Goal: Task Accomplishment & Management: Manage account settings

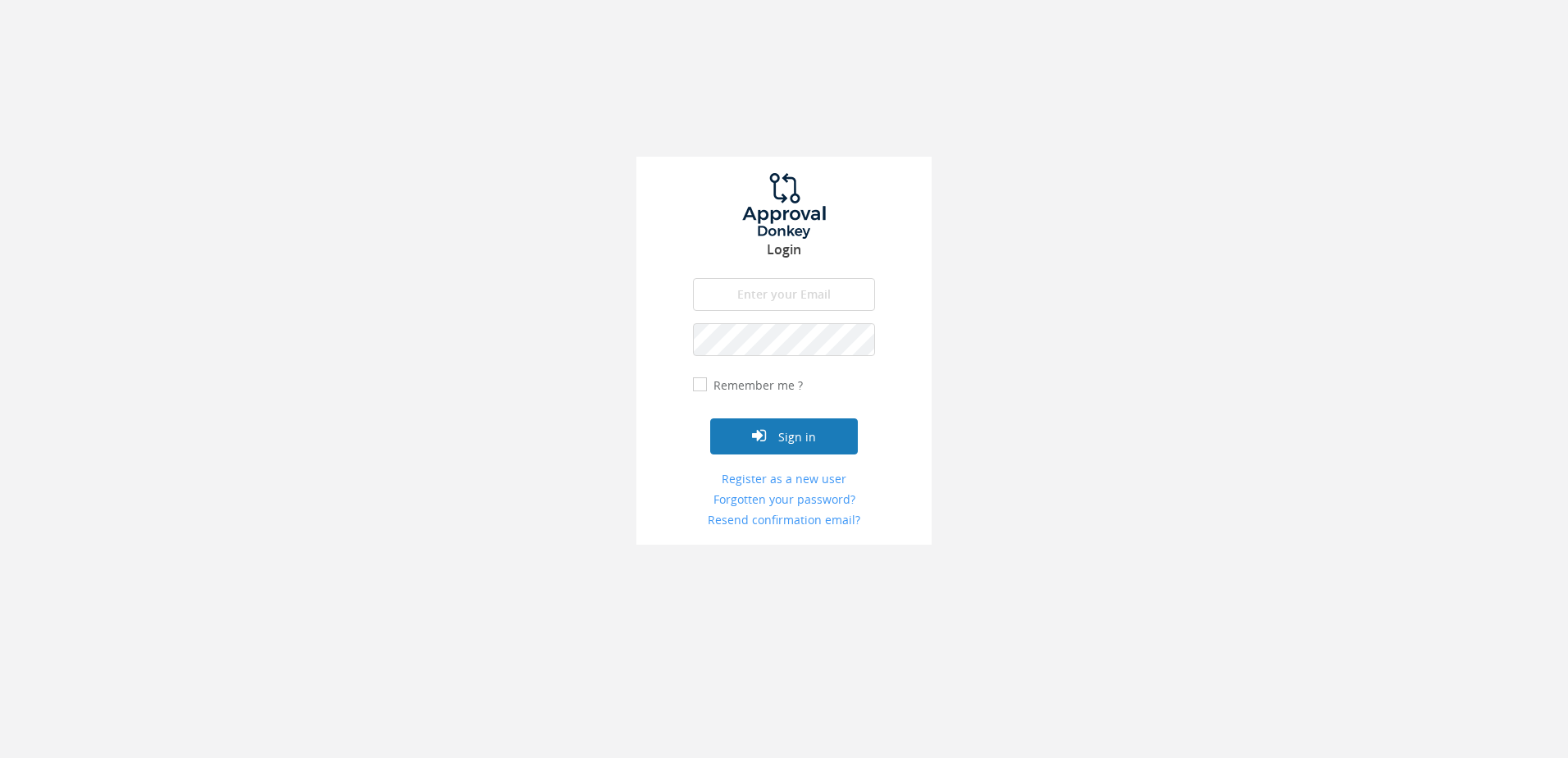
type input "[PERSON_NAME][EMAIL_ADDRESS][DOMAIN_NAME]"
click at [827, 435] on button "Sign in" at bounding box center [783, 436] width 147 height 36
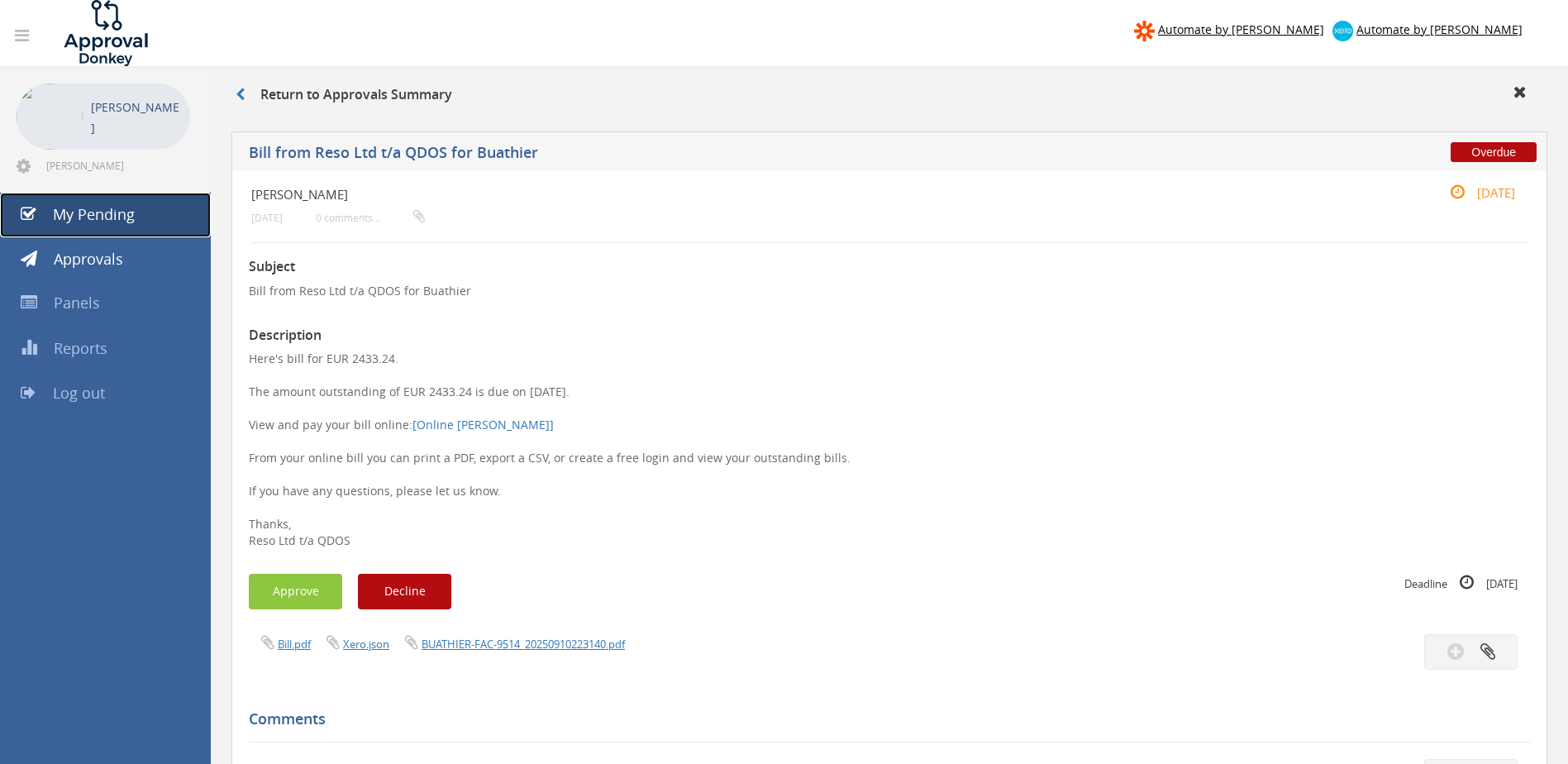
click at [149, 208] on link "My Pending" at bounding box center [105, 215] width 211 height 45
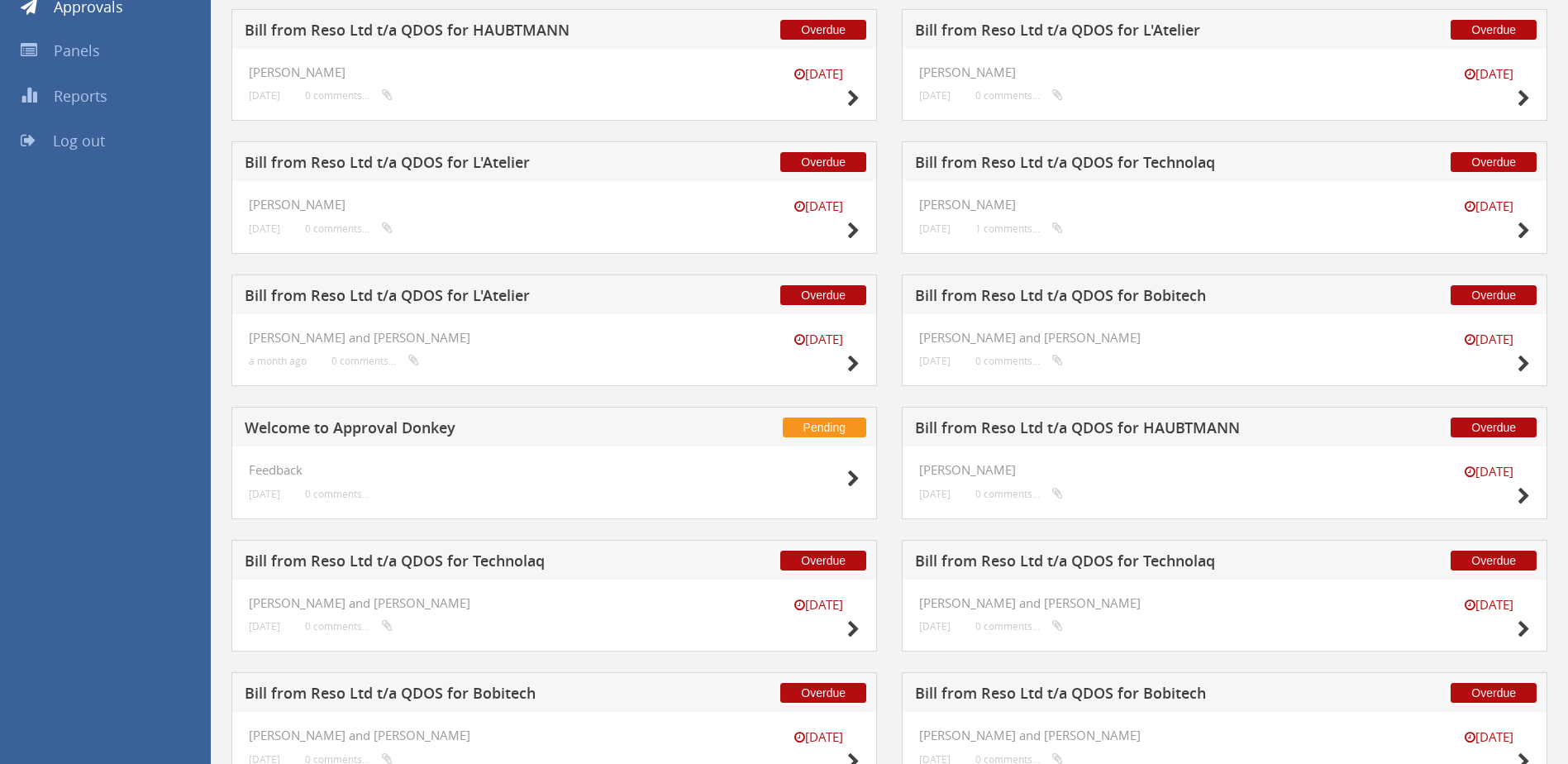
scroll to position [254, 0]
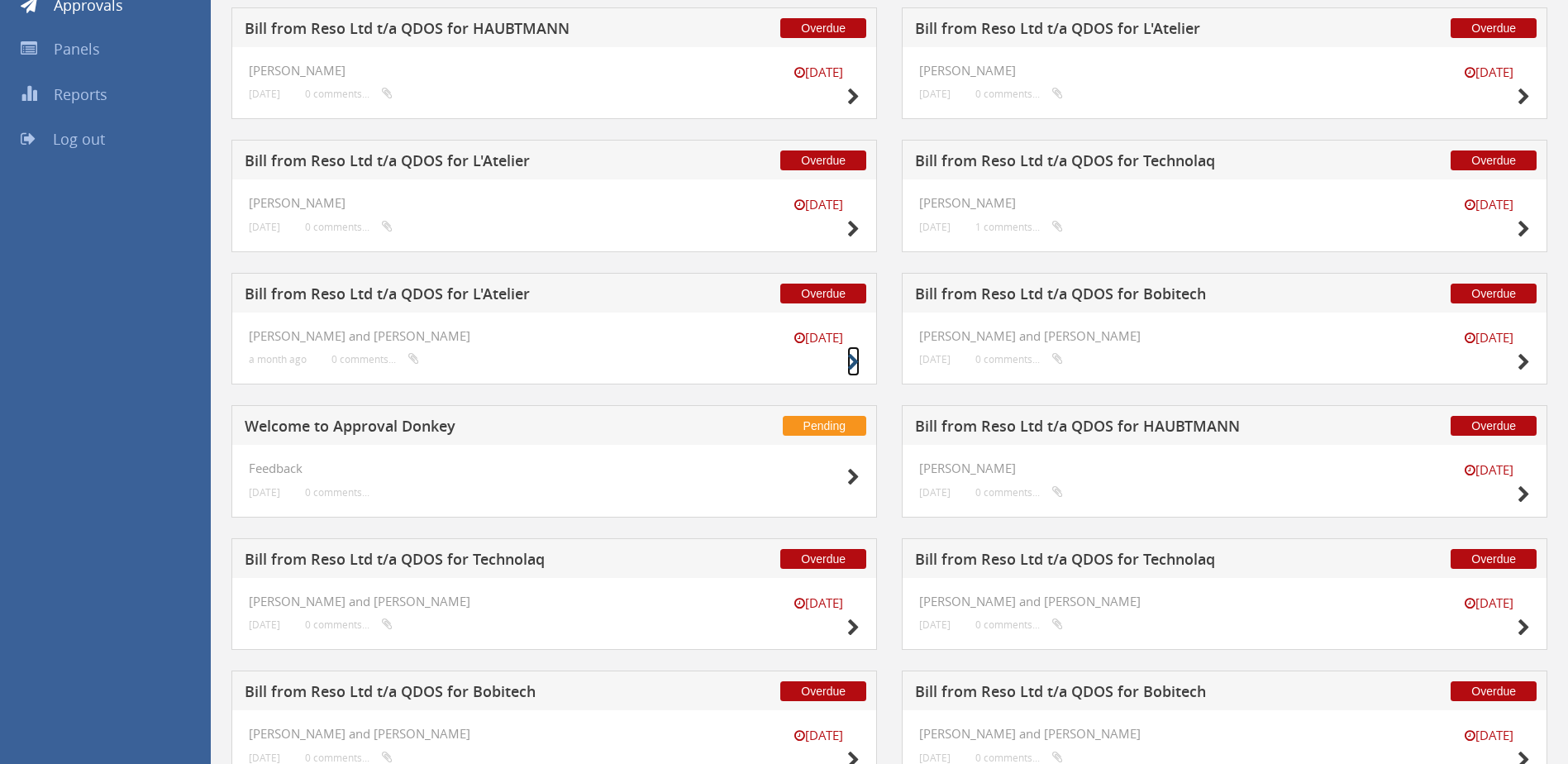
click at [849, 364] on icon at bounding box center [853, 362] width 12 height 18
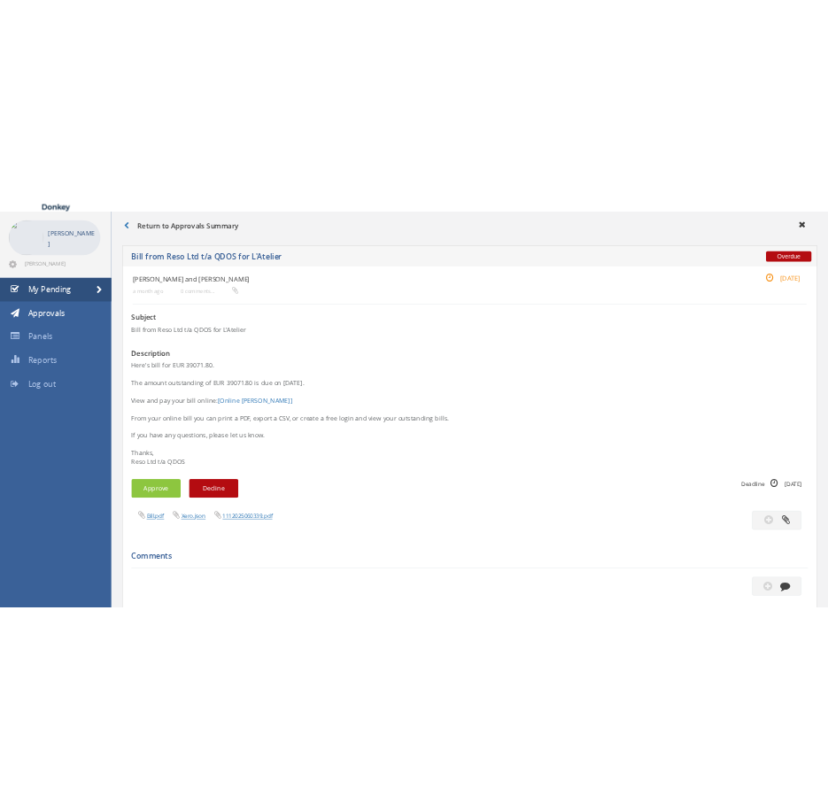
scroll to position [55, 0]
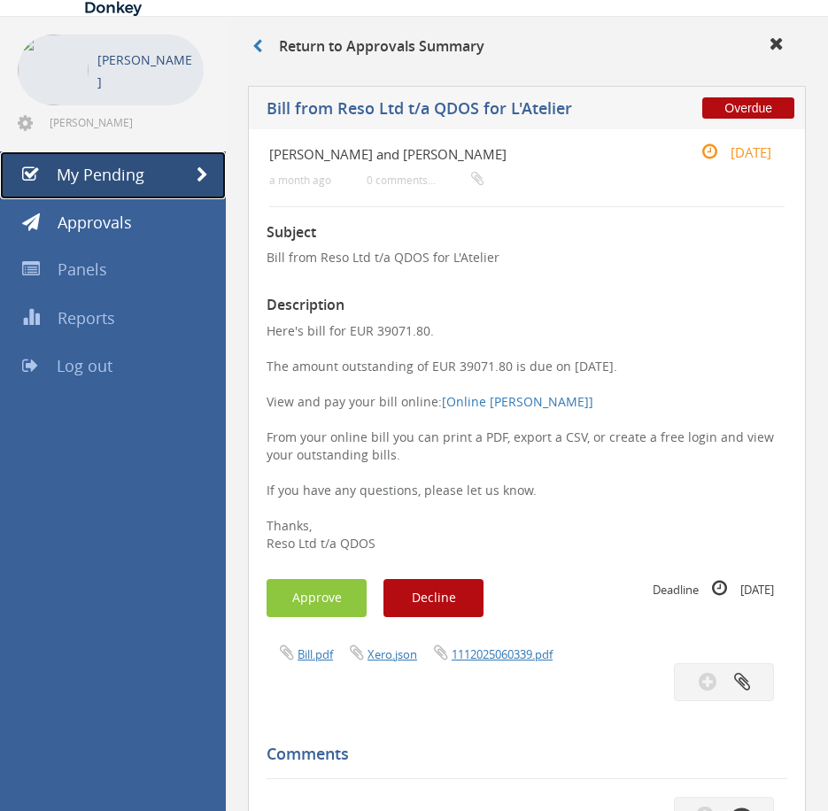
click at [136, 181] on span "My Pending" at bounding box center [101, 174] width 88 height 21
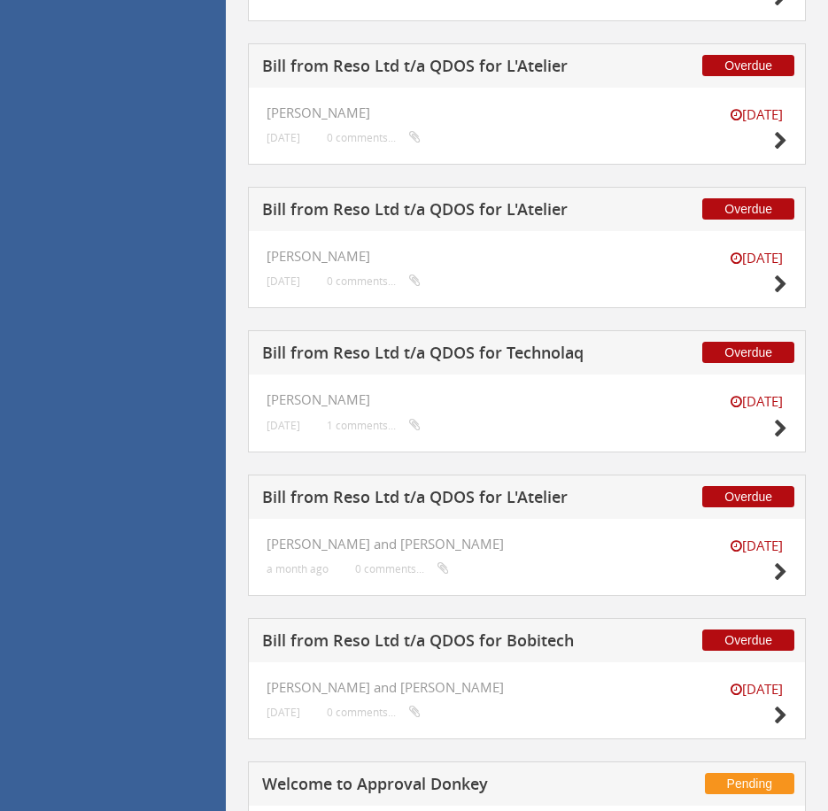
scroll to position [523, 0]
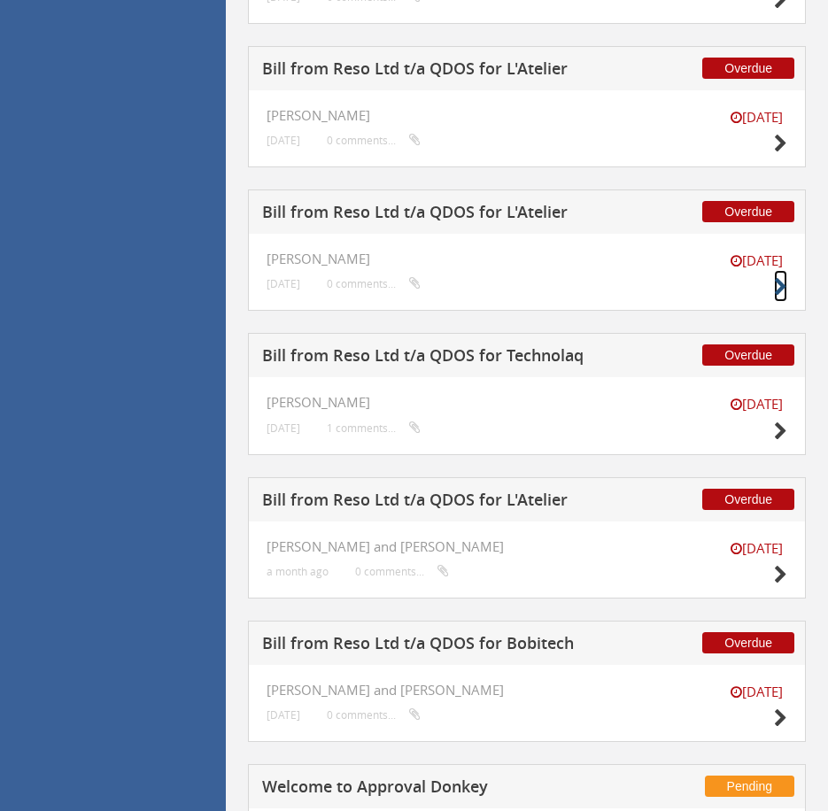
click at [784, 279] on icon at bounding box center [780, 287] width 13 height 19
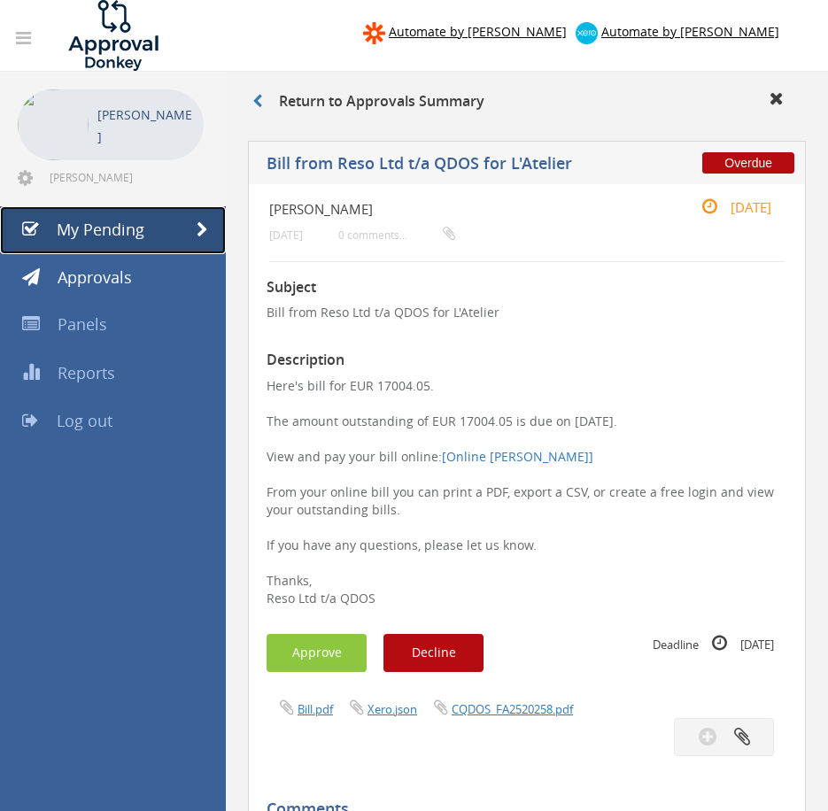
click at [184, 234] on link "My Pending" at bounding box center [113, 230] width 226 height 48
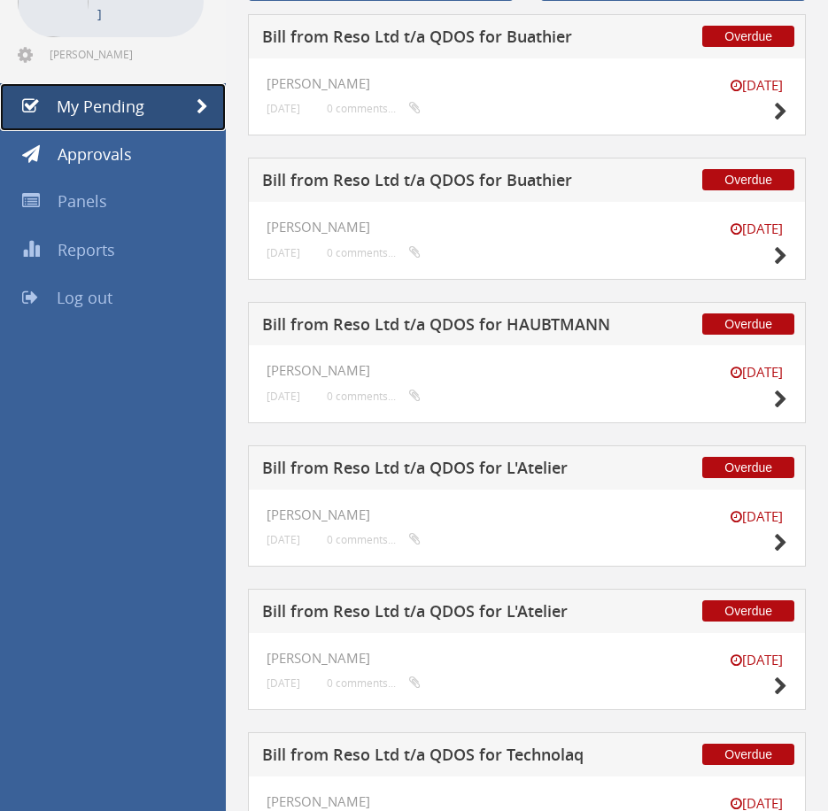
scroll to position [124, 0]
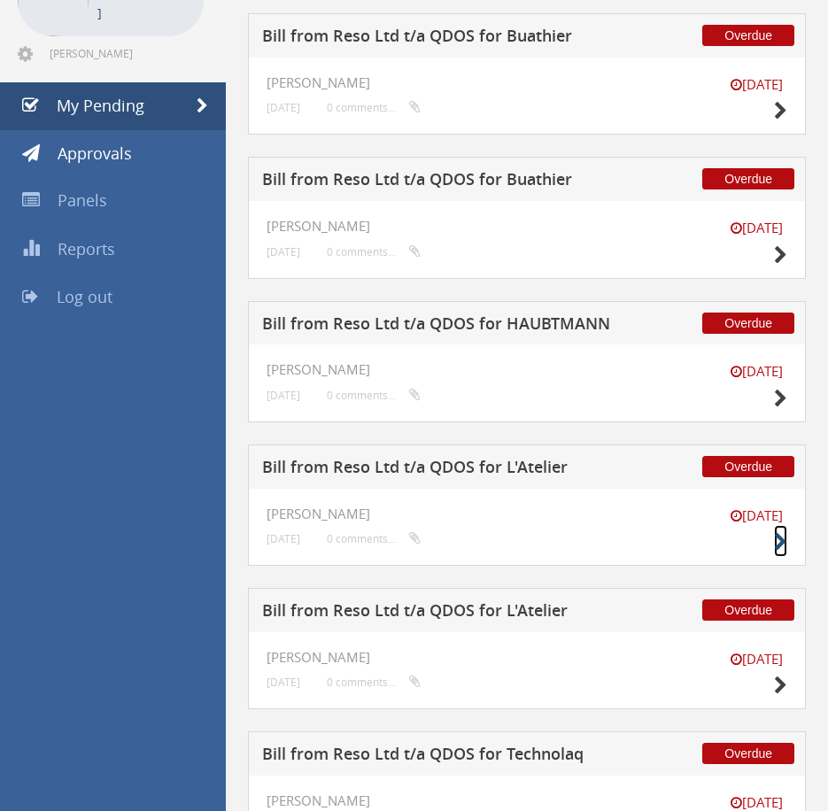
click at [781, 533] on icon at bounding box center [780, 542] width 13 height 19
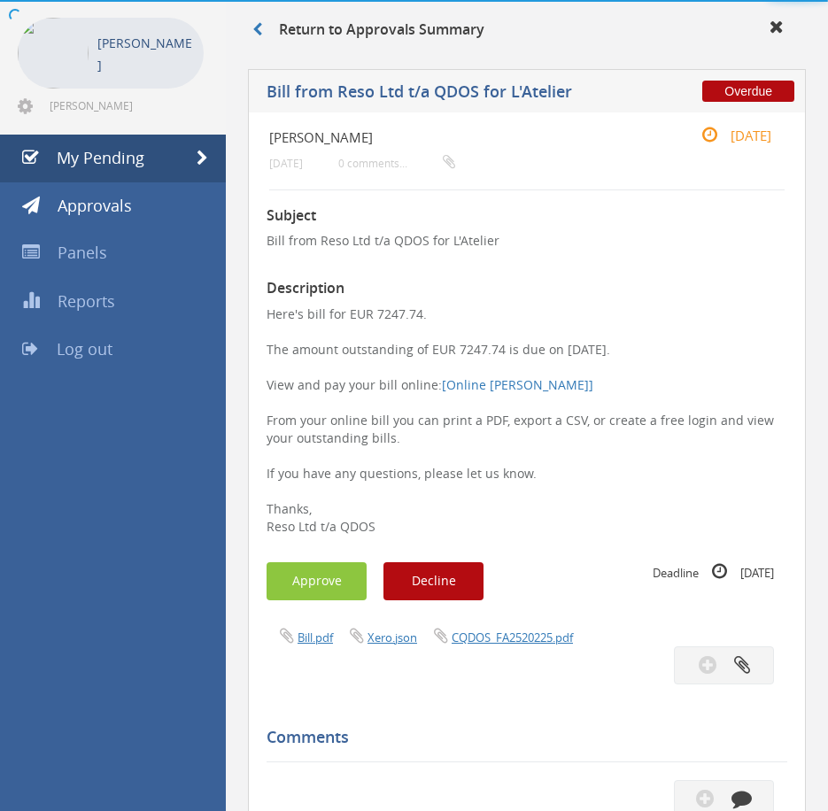
scroll to position [124, 0]
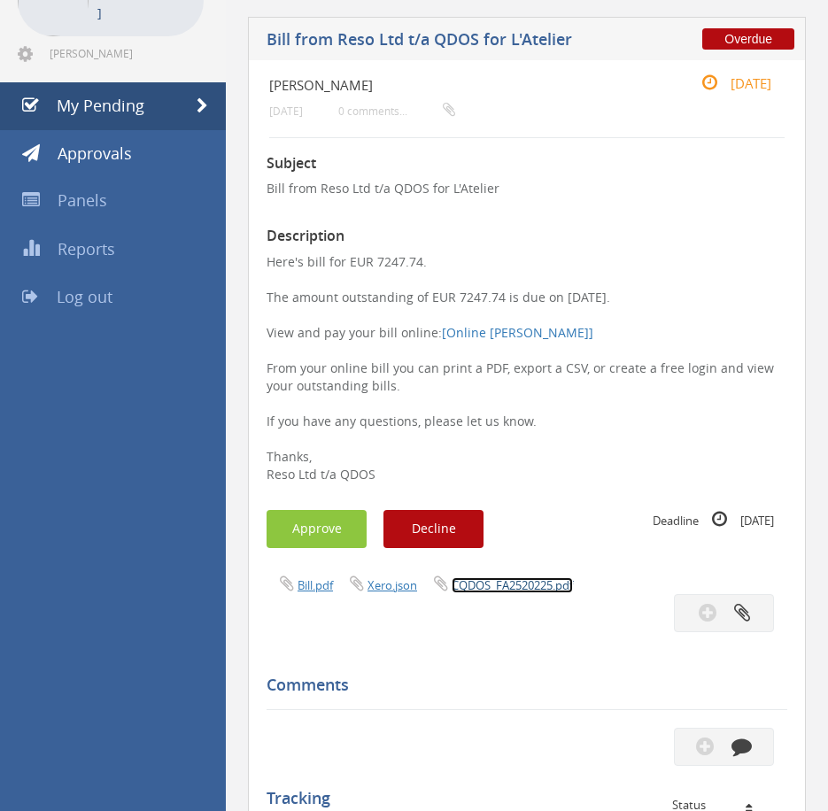
click at [540, 578] on link "CQDOS_FA2520225.pdf" at bounding box center [512, 586] width 121 height 16
click at [316, 526] on button "Approve" at bounding box center [317, 529] width 100 height 38
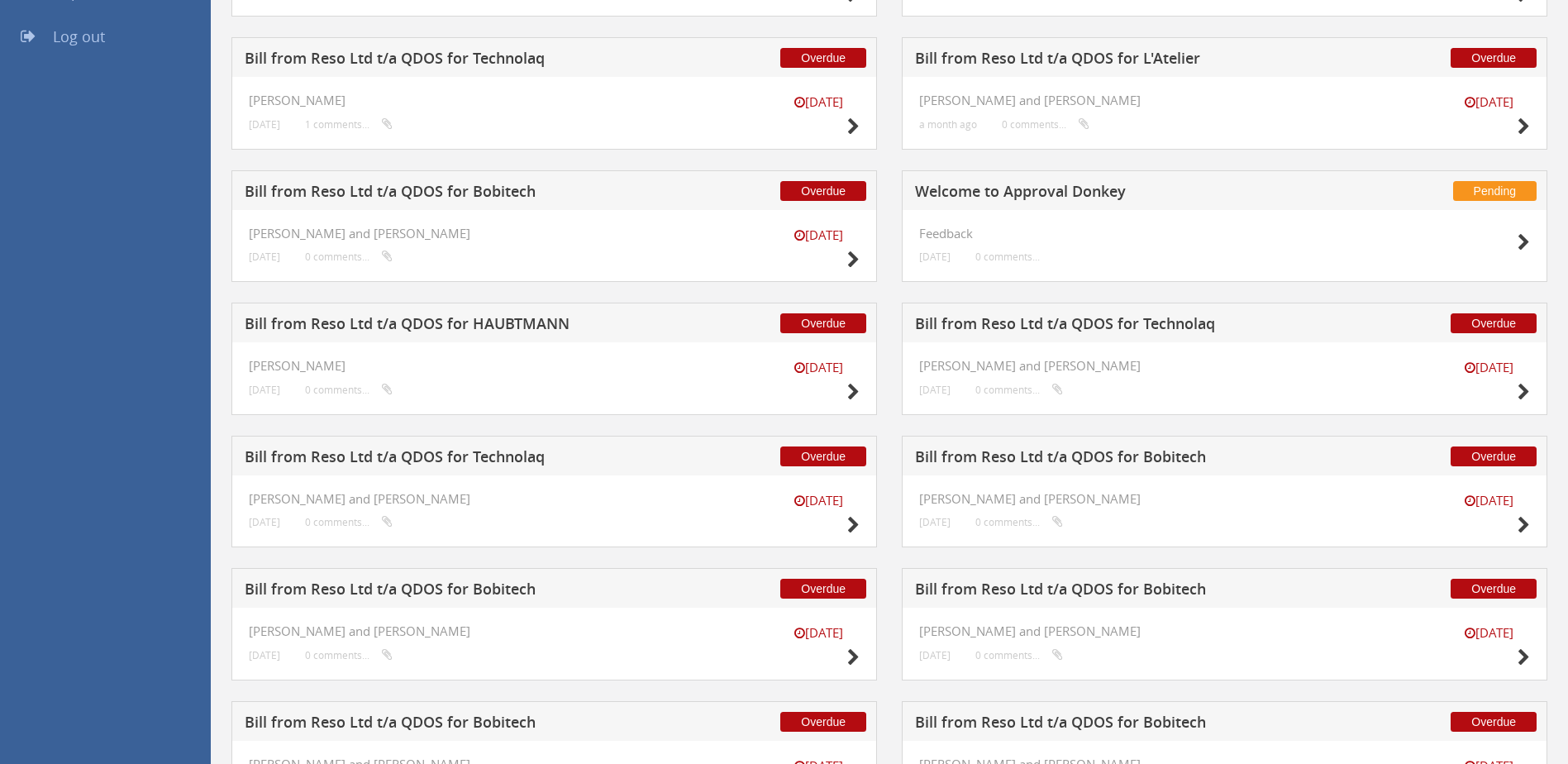
scroll to position [354, 0]
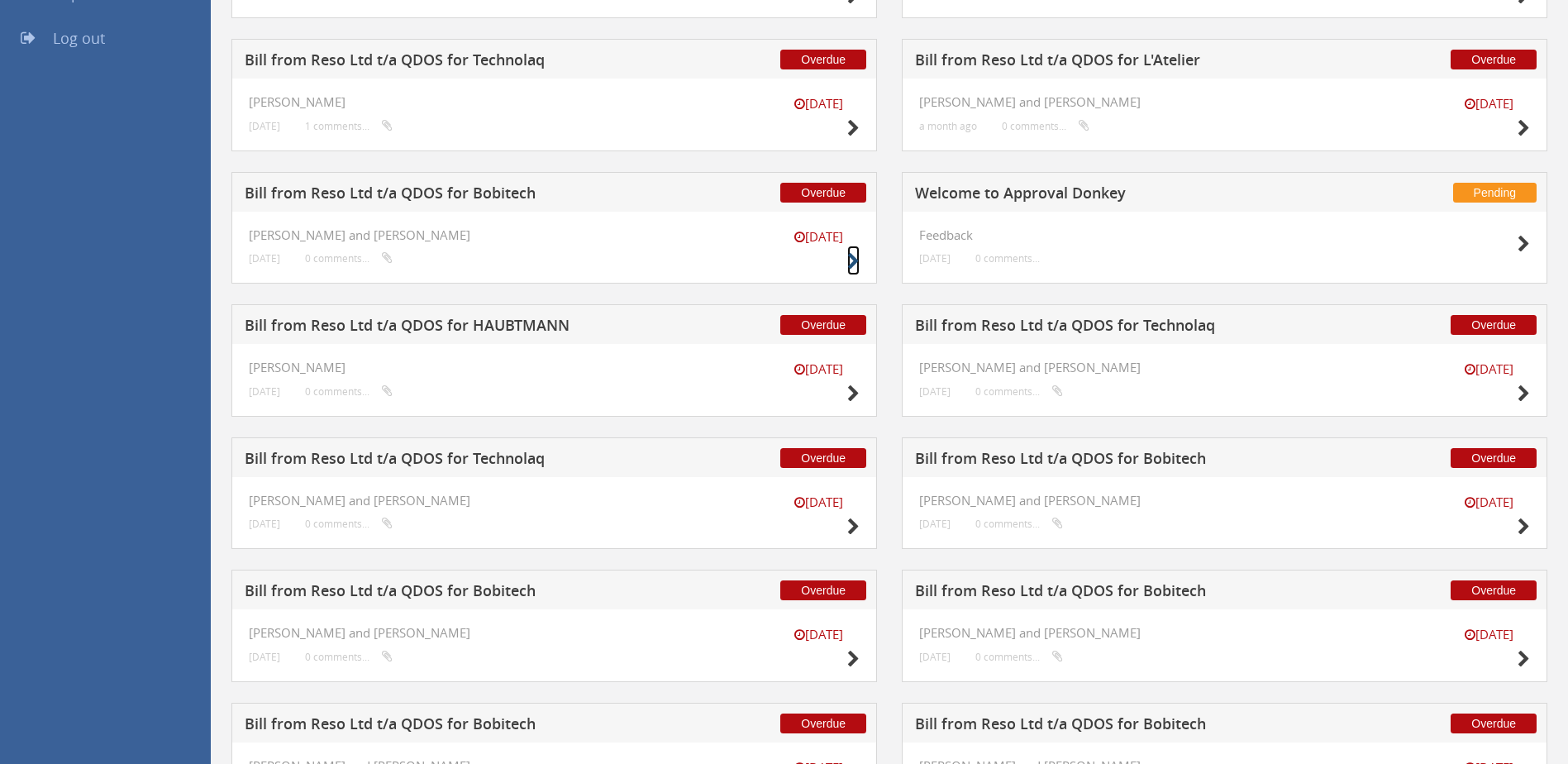
click at [857, 251] on small at bounding box center [853, 261] width 12 height 23
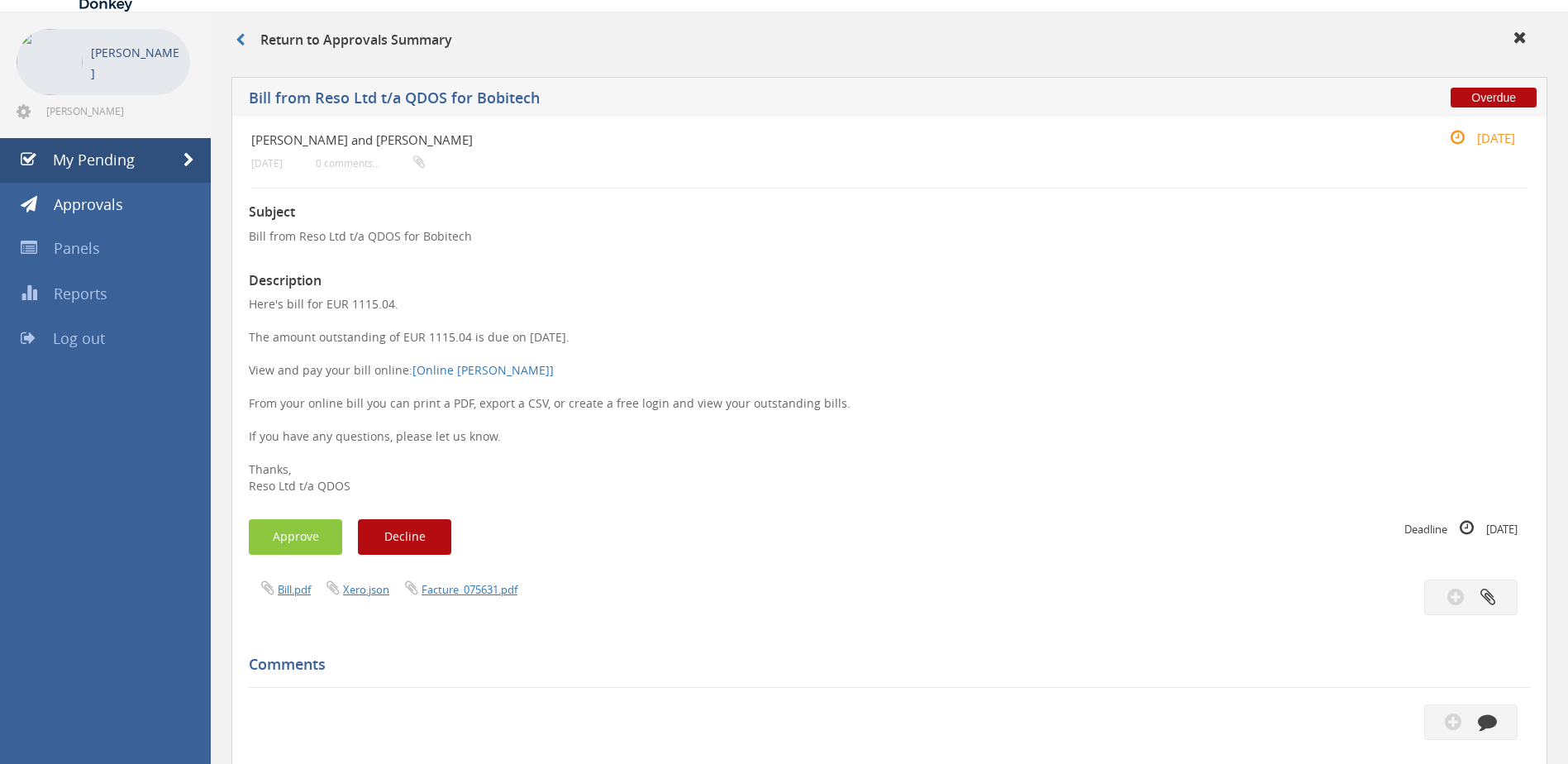
scroll to position [47, 0]
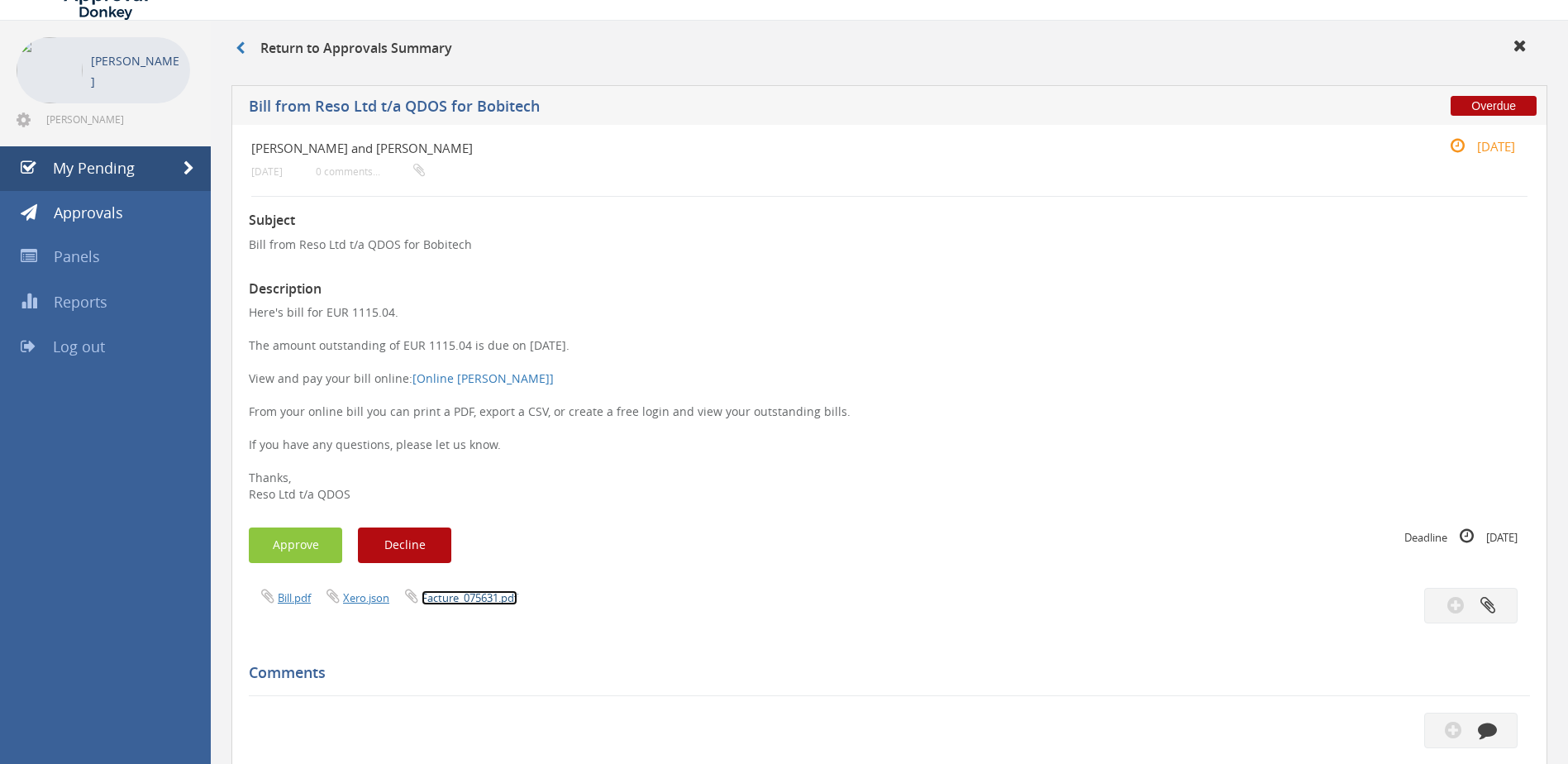
click at [496, 593] on link "Facture_075631.pdf" at bounding box center [469, 598] width 96 height 15
click at [310, 545] on button "Approve" at bounding box center [296, 545] width 93 height 35
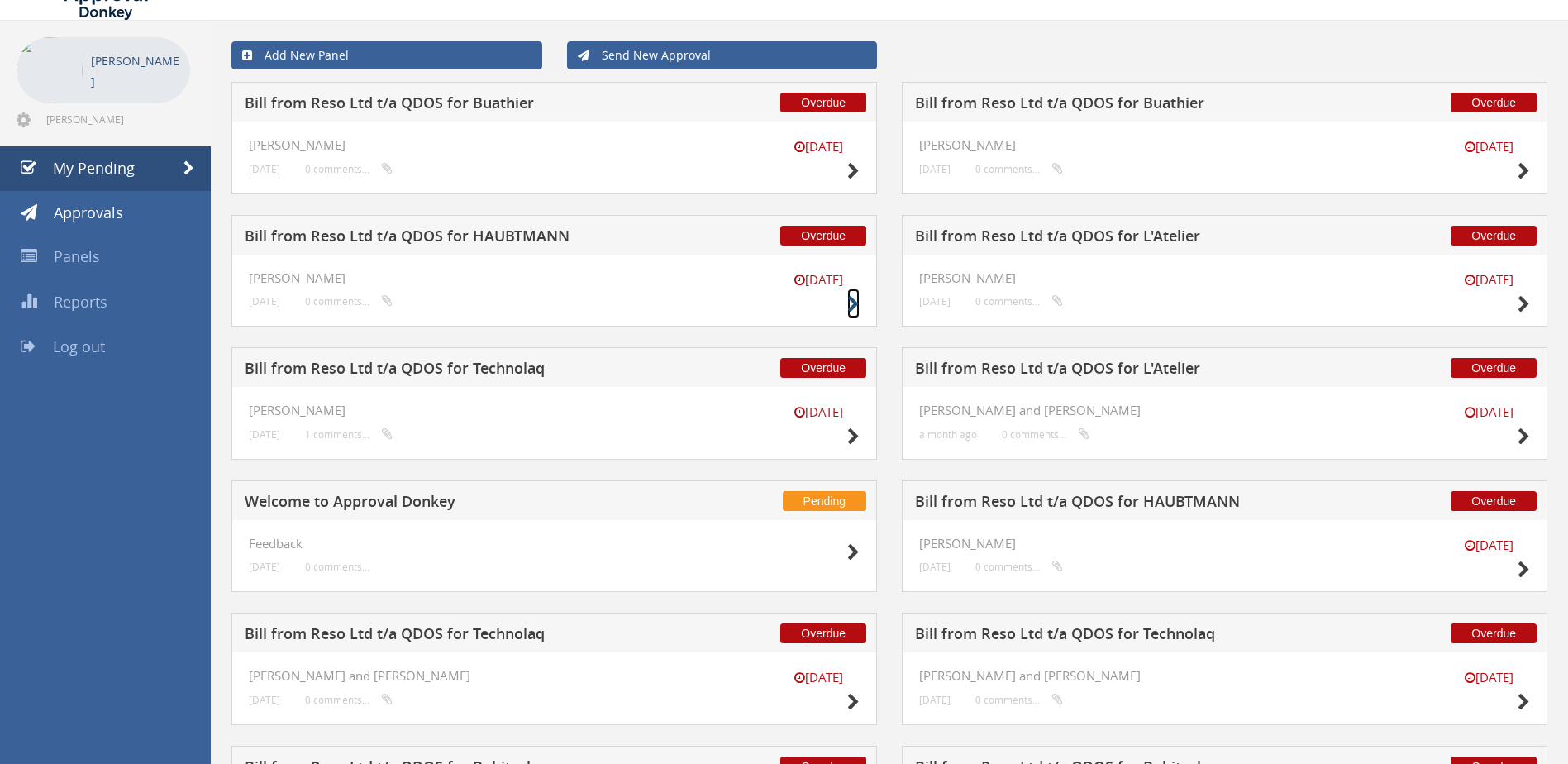
click at [848, 308] on icon at bounding box center [853, 304] width 12 height 18
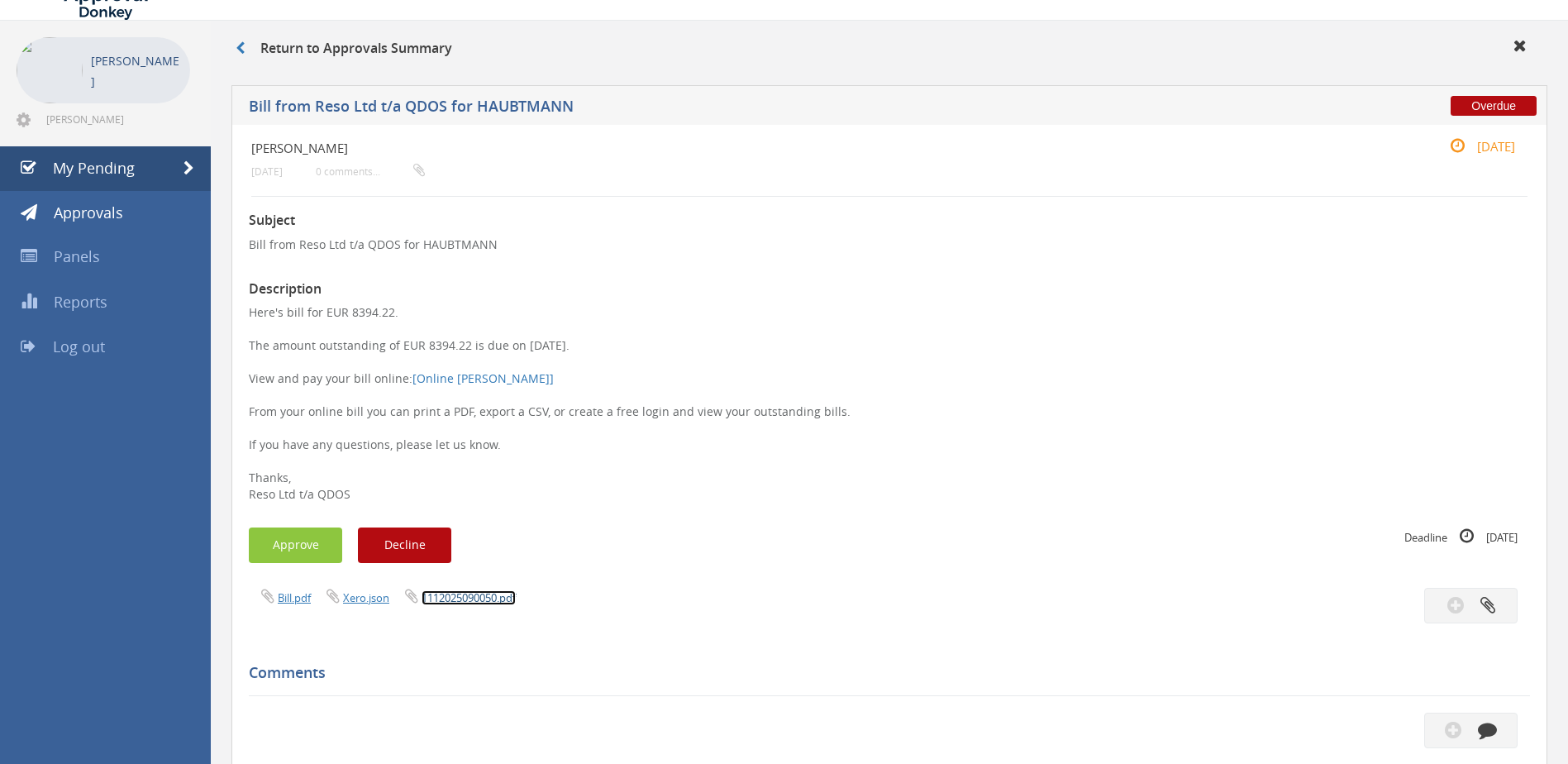
click at [491, 600] on link "1112025090050.pdf" at bounding box center [468, 598] width 94 height 15
click at [170, 174] on link "My Pending" at bounding box center [105, 169] width 211 height 45
